Goal: Check status

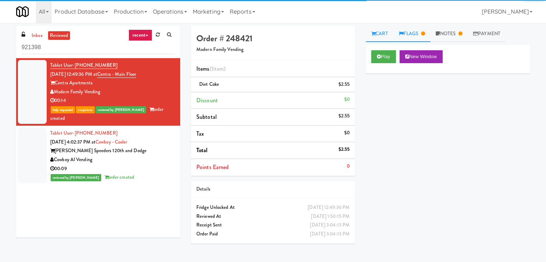
click at [412, 35] on link "Flags" at bounding box center [412, 34] width 37 height 16
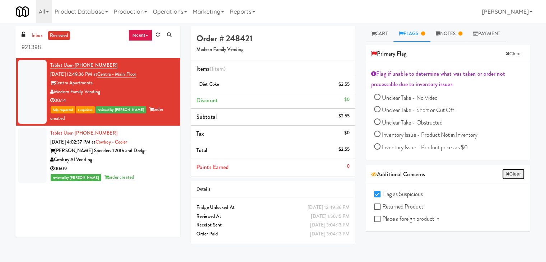
click at [511, 171] on button "Clear" at bounding box center [513, 174] width 22 height 11
checkbox input "false"
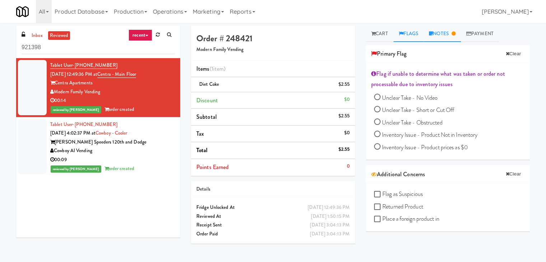
click at [442, 34] on link "Notes" at bounding box center [442, 34] width 37 height 16
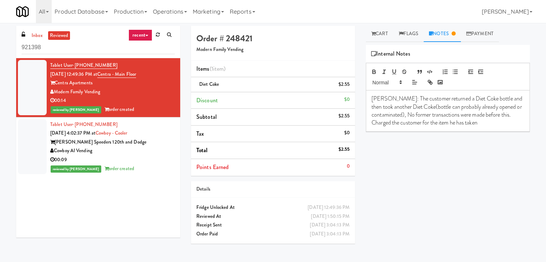
click at [483, 122] on p "Charged the customer for the item he has taken" at bounding box center [448, 123] width 153 height 8
